Goal: Information Seeking & Learning: Learn about a topic

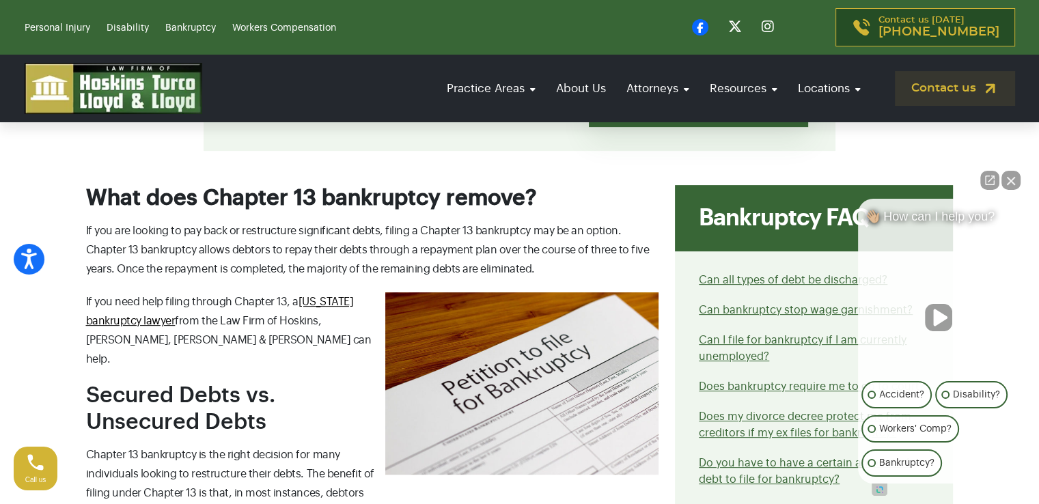
scroll to position [478, 0]
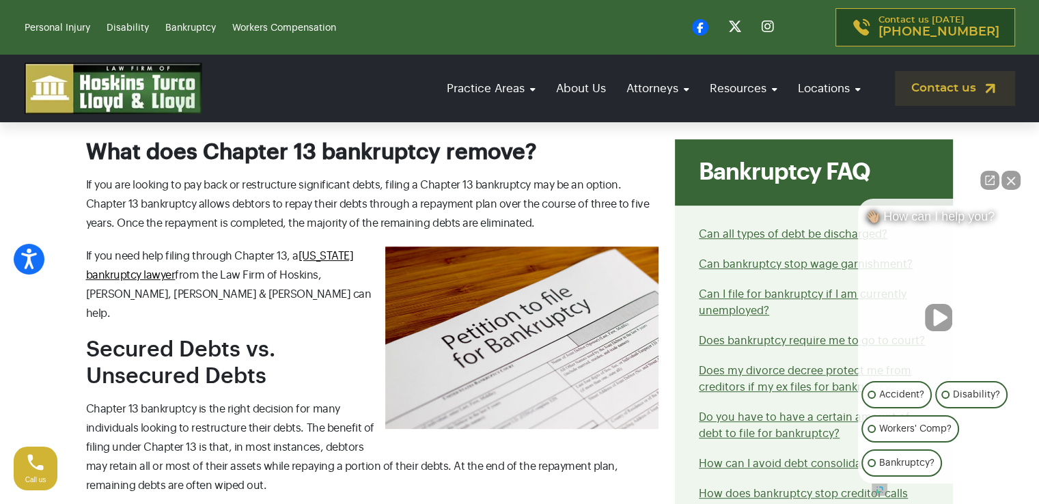
click at [170, 201] on span "If you are looking to pay back or restructure significant debts, filing a Chapt…" at bounding box center [368, 204] width 564 height 49
click at [142, 199] on span "If you are looking to pay back or restructure significant debts, filing a Chapt…" at bounding box center [368, 204] width 564 height 49
click at [136, 202] on span "If you are looking to pay back or restructure significant debts, filing a Chapt…" at bounding box center [368, 204] width 564 height 49
click at [287, 201] on span "If you are looking to pay back or restructure significant debts, filing a Chapt…" at bounding box center [368, 204] width 564 height 49
click at [389, 195] on p "If you are looking to pay back or restructure significant debts, filing a Chapt…" at bounding box center [372, 204] width 573 height 57
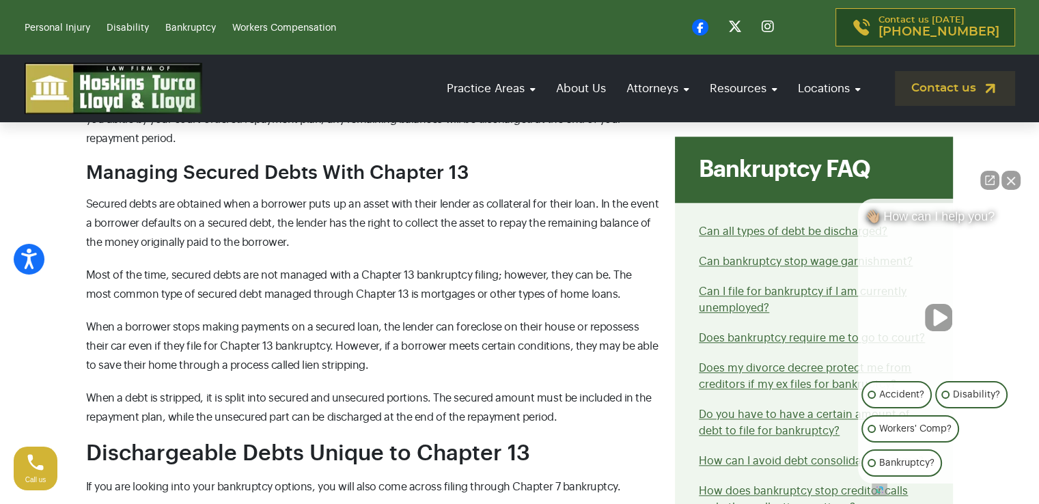
scroll to position [1298, 0]
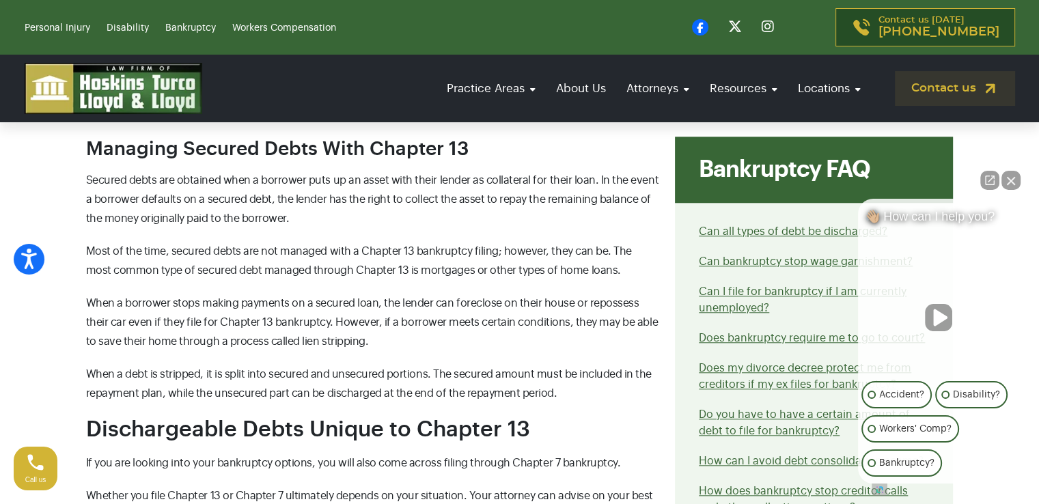
click at [223, 247] on span "Most of the time, secured debts are not managed with a Chapter 13 bankruptcy fi…" at bounding box center [359, 261] width 546 height 30
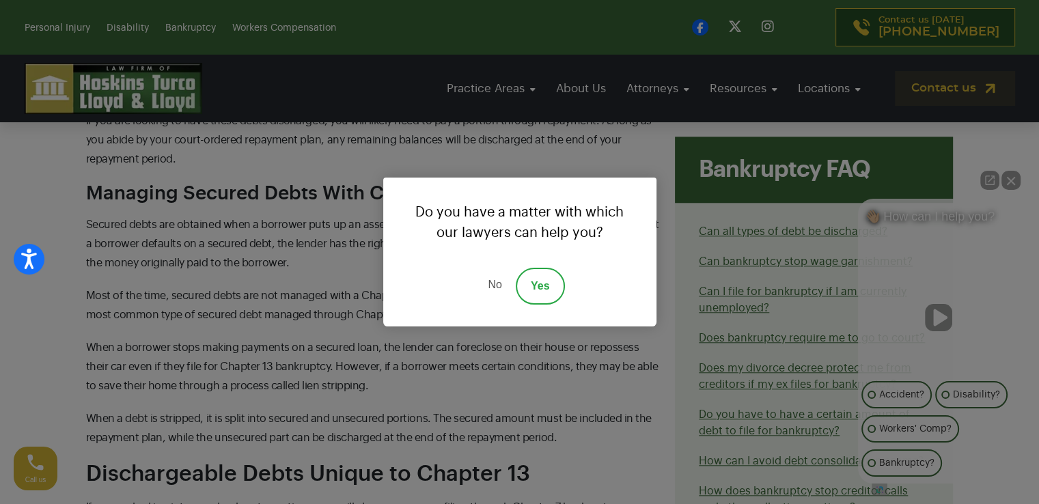
scroll to position [1230, 0]
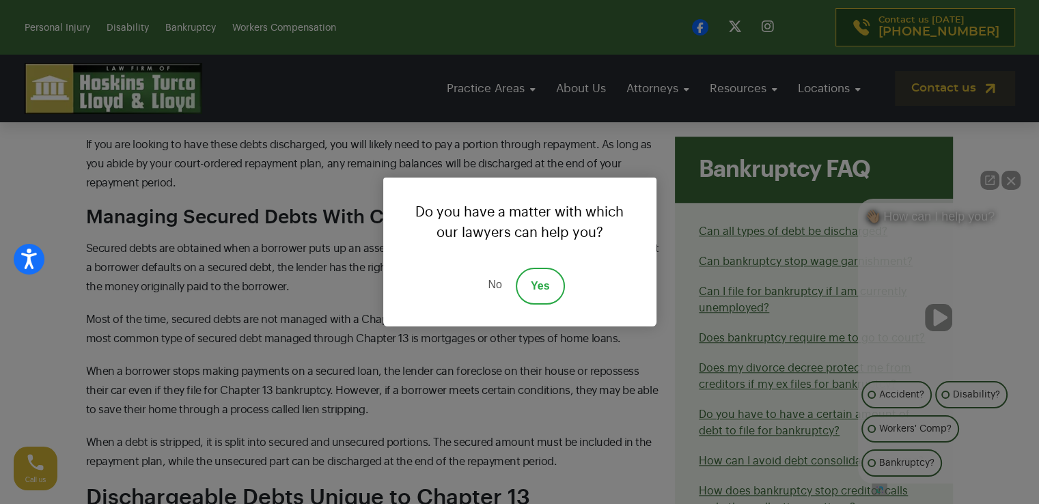
drag, startPoint x: 493, startPoint y: 283, endPoint x: 456, endPoint y: 284, distance: 36.2
click at [492, 283] on link "No" at bounding box center [494, 286] width 41 height 37
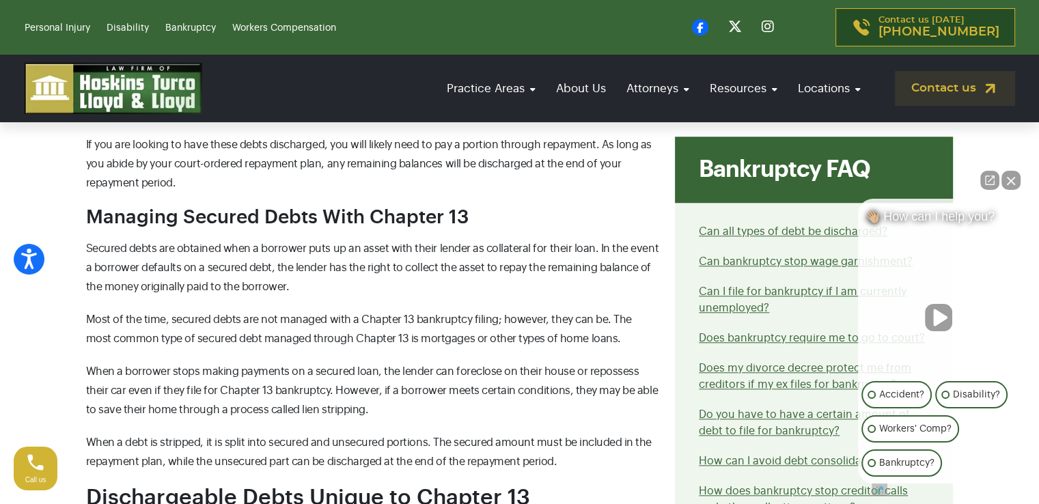
click at [251, 314] on span "Most of the time, secured debts are not managed with a Chapter 13 bankruptcy fi…" at bounding box center [359, 329] width 546 height 30
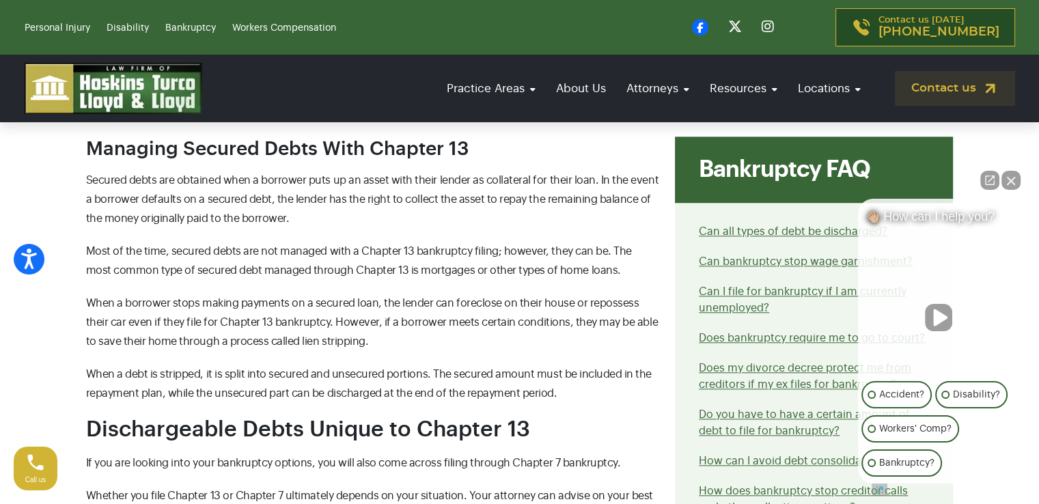
click at [233, 266] on div "What does Chapter 13 bankruptcy remove? If you are looking to pay back or restr…" at bounding box center [373, 416] width 590 height 2192
click at [294, 264] on div "What does Chapter 13 bankruptcy remove? If you are looking to pay back or restr…" at bounding box center [373, 416] width 590 height 2192
click at [207, 255] on span "Most of the time, secured debts are not managed with a Chapter 13 bankruptcy fi…" at bounding box center [359, 261] width 546 height 30
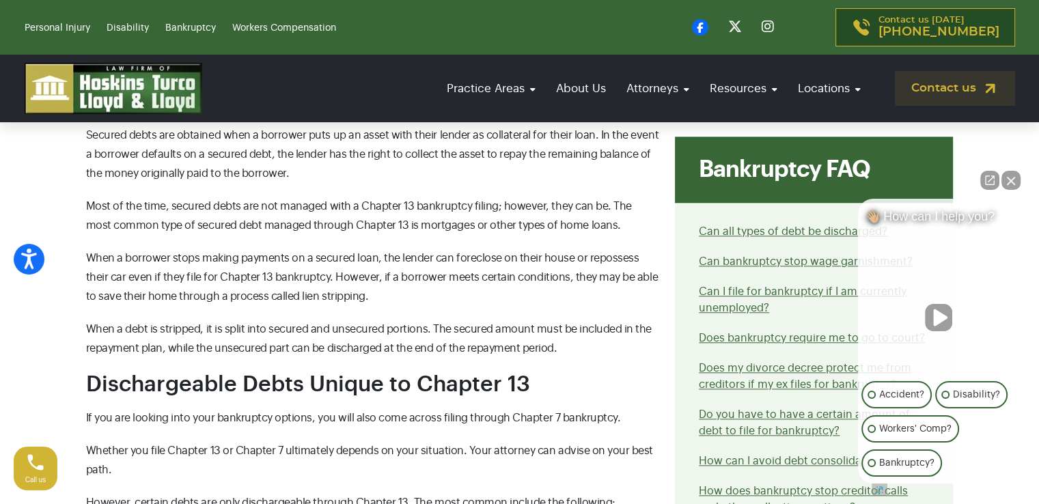
scroll to position [1366, 0]
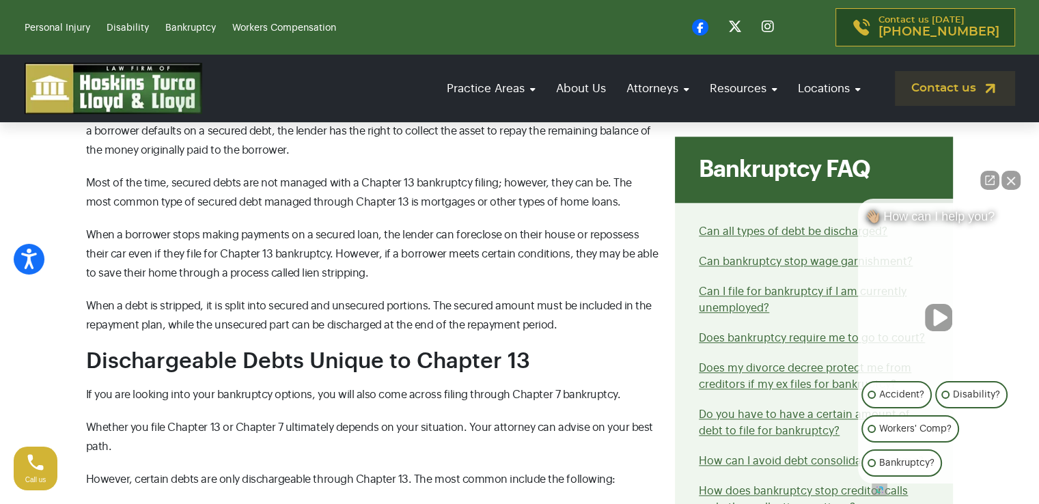
click at [228, 296] on p "When a debt is stripped, it is split into secured and unsecured portions. The s…" at bounding box center [372, 315] width 573 height 38
click at [249, 274] on div "What does Chapter 13 bankruptcy remove? If you are looking to pay back or restr…" at bounding box center [373, 347] width 590 height 2192
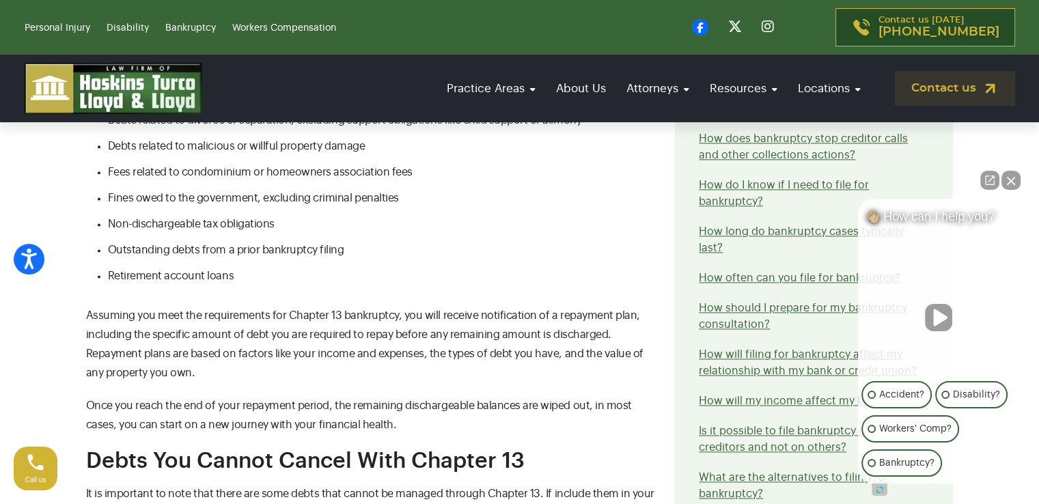
scroll to position [1776, 0]
